Goal: Task Accomplishment & Management: Use online tool/utility

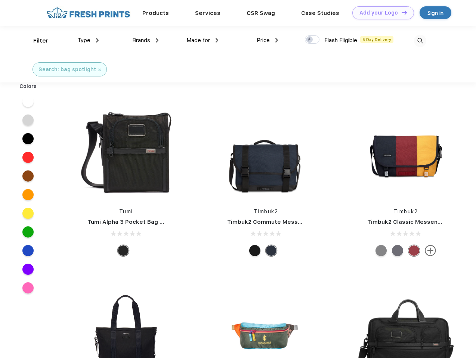
scroll to position [0, 0]
click at [380, 13] on link "Add your Logo Design Tool" at bounding box center [383, 12] width 62 height 13
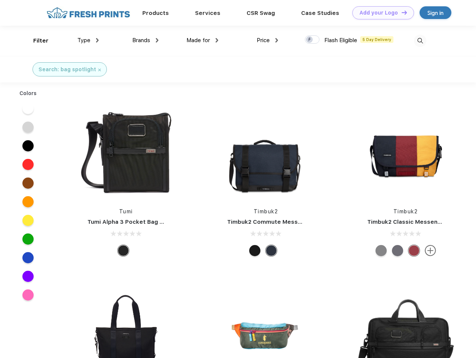
click at [0, 0] on div "Design Tool" at bounding box center [0, 0] width 0 height 0
click at [401, 12] on link "Add your Logo Design Tool" at bounding box center [383, 12] width 62 height 13
click at [36, 41] on div "Filter" at bounding box center [40, 41] width 15 height 9
click at [88, 40] on span "Type" at bounding box center [83, 40] width 13 height 7
click at [145, 40] on span "Brands" at bounding box center [141, 40] width 18 height 7
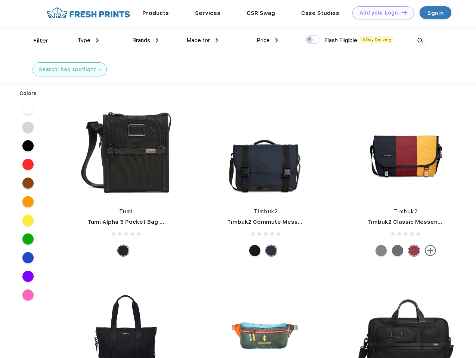
click at [202, 40] on span "Made for" at bounding box center [198, 40] width 24 height 7
click at [267, 40] on span "Price" at bounding box center [263, 40] width 13 height 7
click at [312, 40] on div at bounding box center [312, 39] width 15 height 8
click at [310, 40] on input "checkbox" at bounding box center [307, 37] width 5 height 5
click at [420, 41] on img at bounding box center [420, 41] width 12 height 12
